Goal: Navigation & Orientation: Find specific page/section

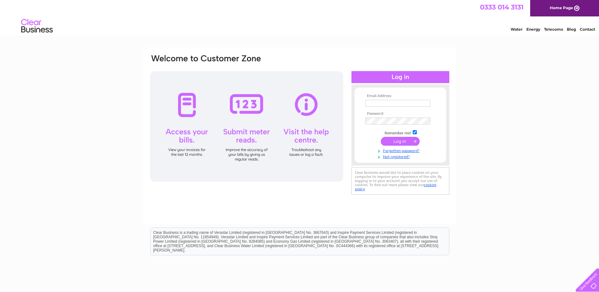
type input "suziegillespie1@gmail.com"
click at [400, 142] on input "submit" at bounding box center [400, 141] width 39 height 9
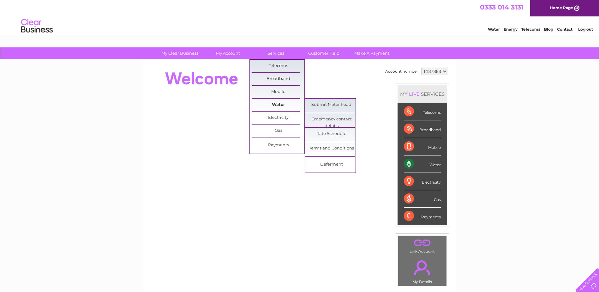
click at [279, 102] on link "Water" at bounding box center [278, 105] width 52 height 13
click at [330, 135] on link "Rate Schedule" at bounding box center [331, 134] width 52 height 13
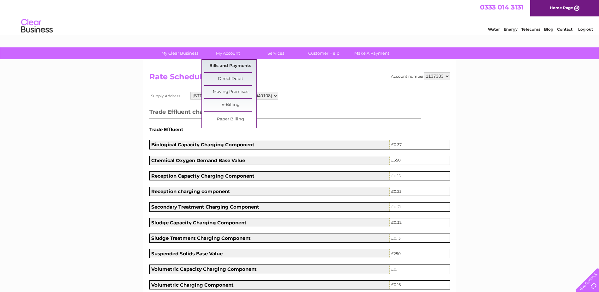
click at [235, 63] on link "Bills and Payments" at bounding box center [230, 66] width 52 height 13
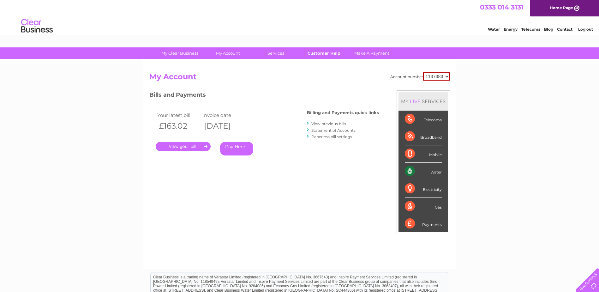
click at [323, 52] on link "Customer Help" at bounding box center [324, 53] width 52 height 12
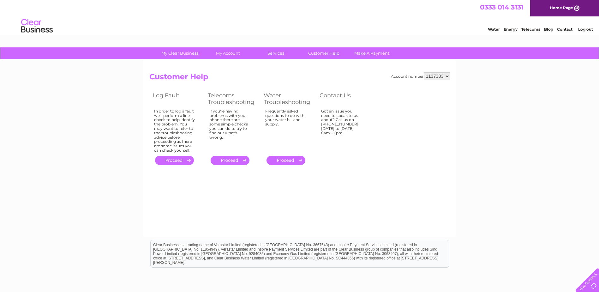
drag, startPoint x: 406, startPoint y: 162, endPoint x: 390, endPoint y: 153, distance: 18.3
click at [406, 162] on div "Account number 1137383 Customer Help Log Fault Telecoms Troubleshooting Water T…" at bounding box center [299, 119] width 301 height 94
